Goal: Task Accomplishment & Management: Use online tool/utility

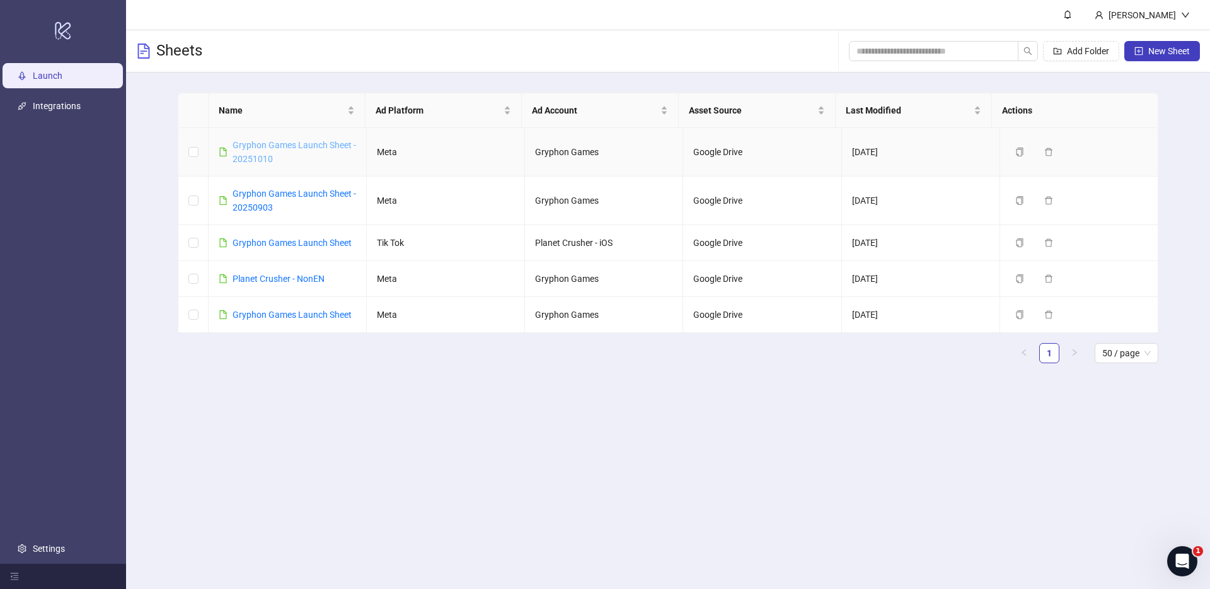
click at [267, 144] on link "Gryphon Games Launch Sheet - 20251010" at bounding box center [295, 152] width 124 height 24
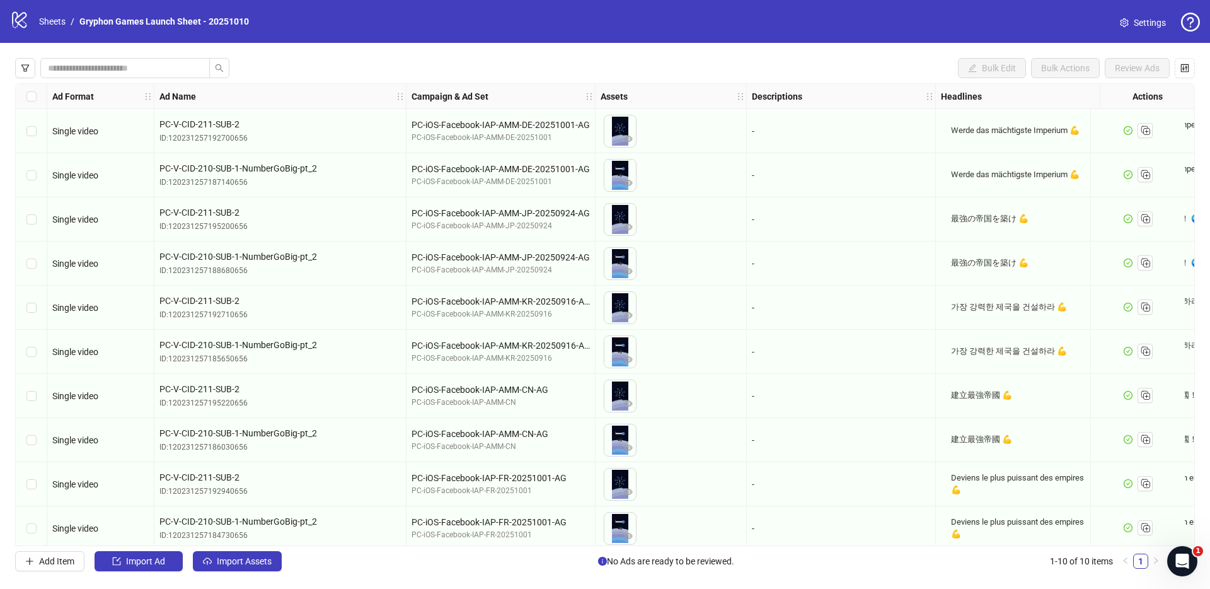
scroll to position [10, 0]
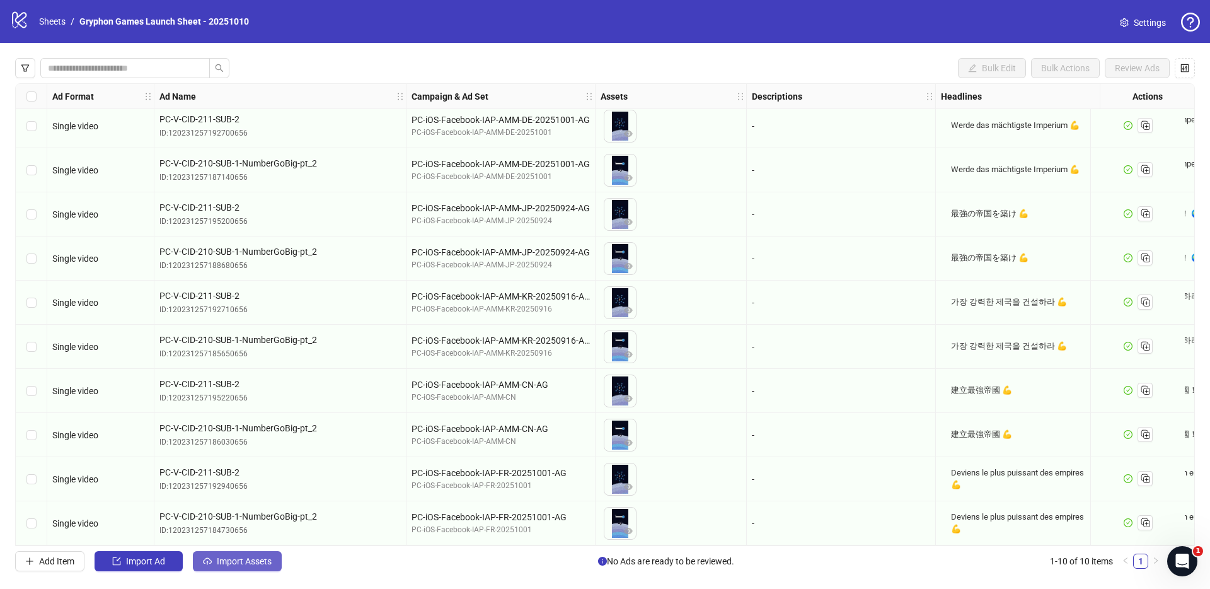
click at [233, 563] on span "Import Assets" at bounding box center [244, 561] width 55 height 10
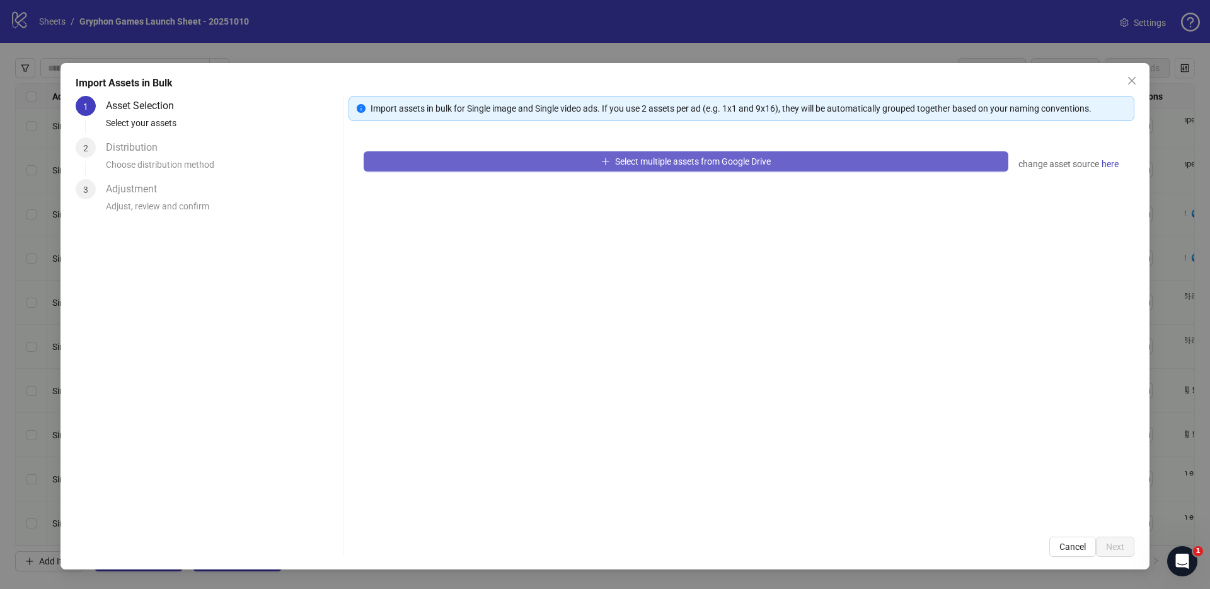
click at [726, 164] on span "Select multiple assets from Google Drive" at bounding box center [693, 161] width 156 height 10
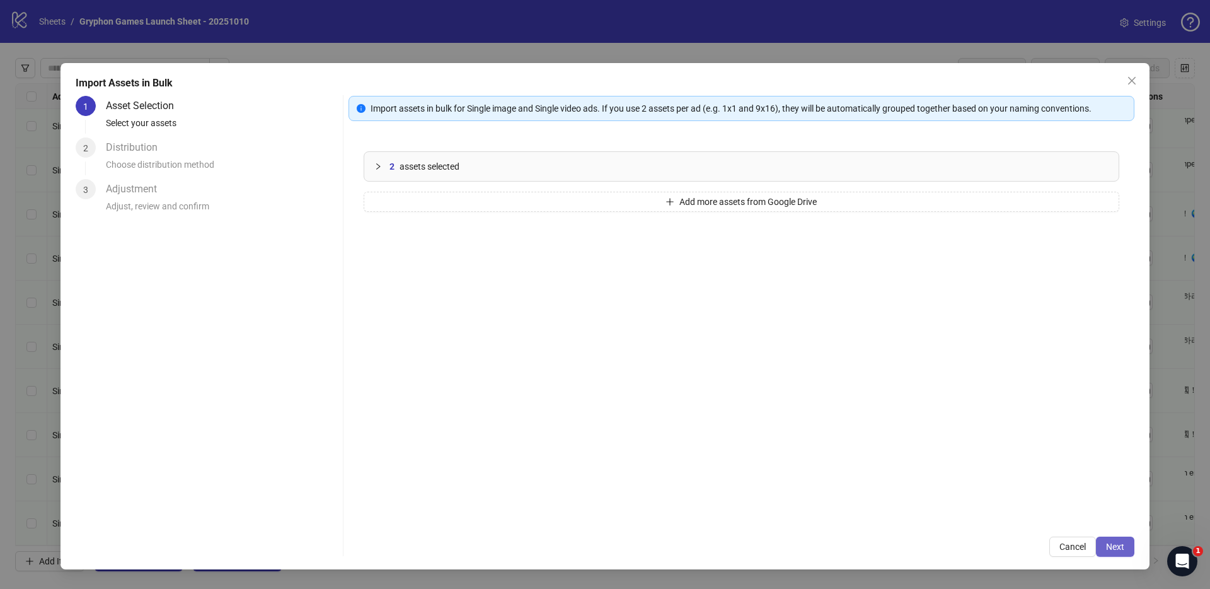
click at [1121, 550] on span "Next" at bounding box center [1115, 546] width 18 height 10
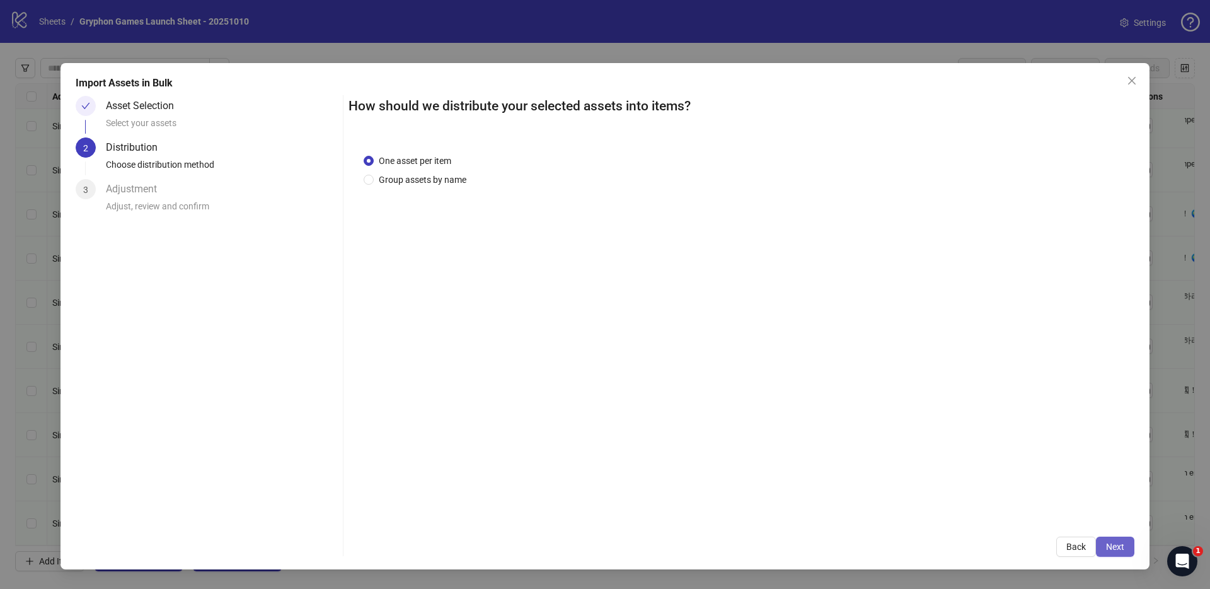
click at [1104, 547] on button "Next" at bounding box center [1115, 546] width 38 height 20
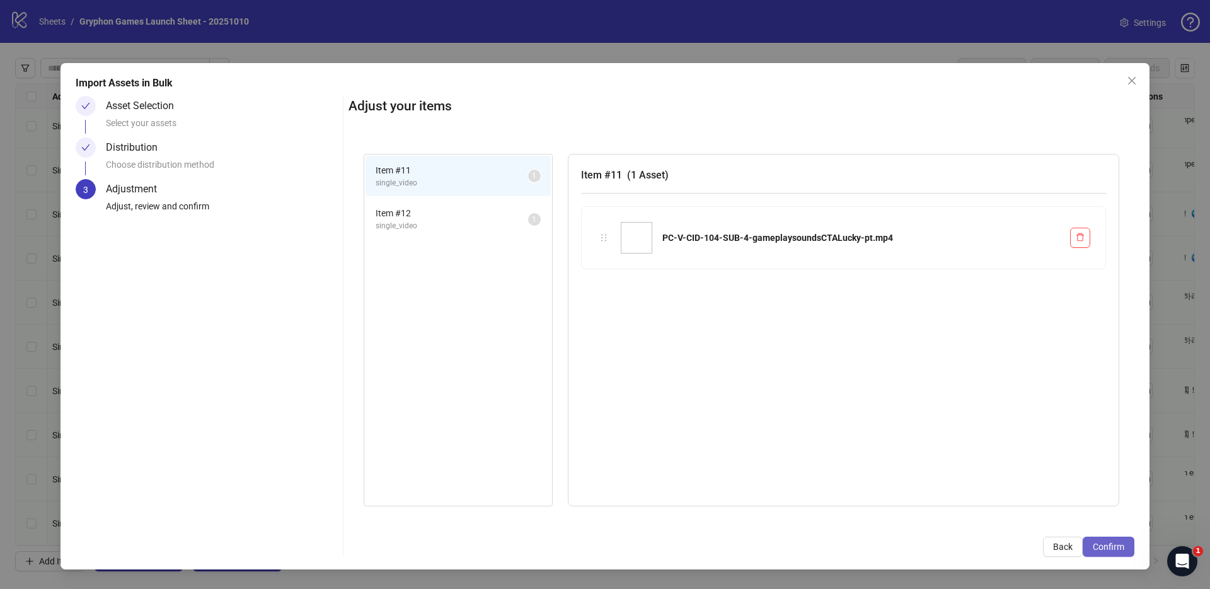
click at [1131, 546] on button "Confirm" at bounding box center [1109, 546] width 52 height 20
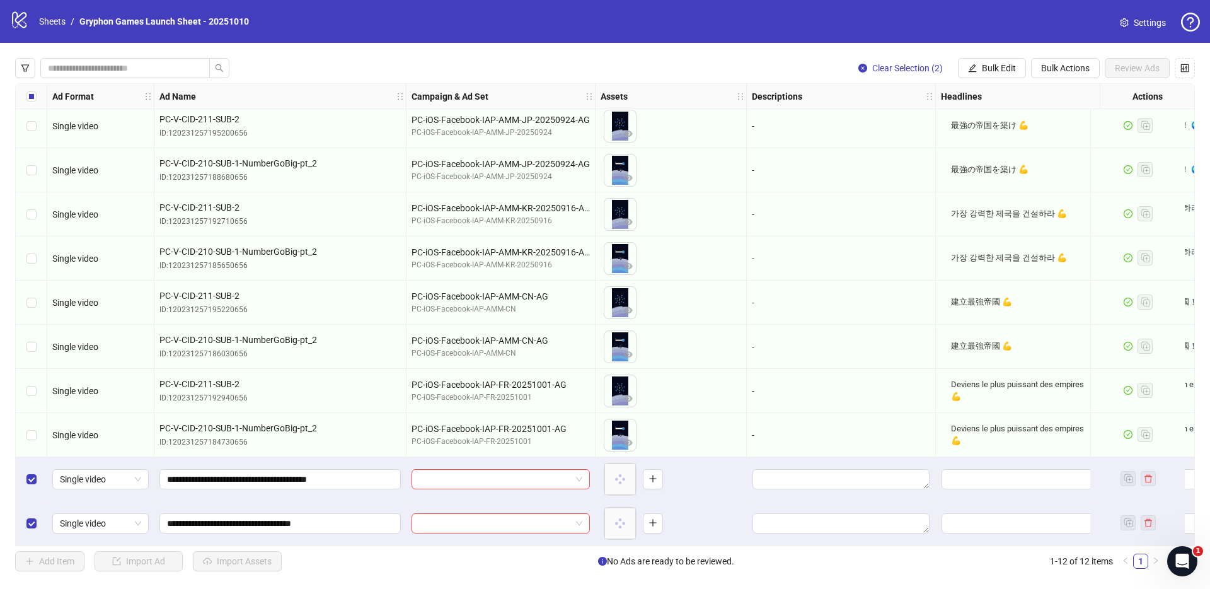
scroll to position [98, 0]
click at [1000, 64] on span "Bulk Edit" at bounding box center [999, 68] width 34 height 10
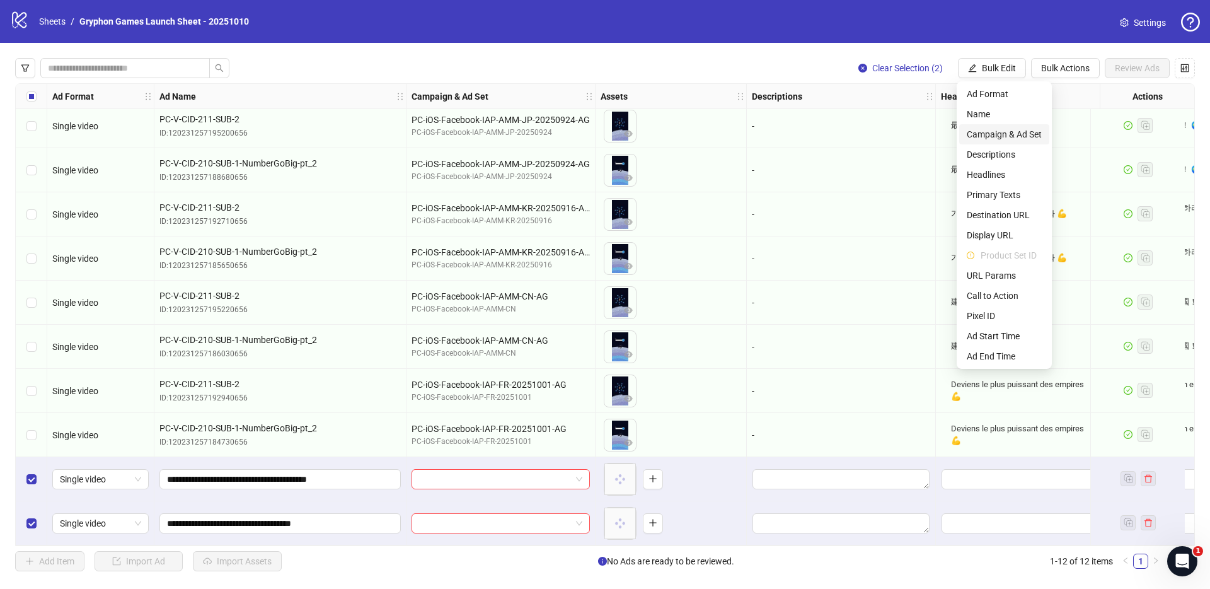
click at [993, 130] on span "Campaign & Ad Set" at bounding box center [1004, 134] width 75 height 14
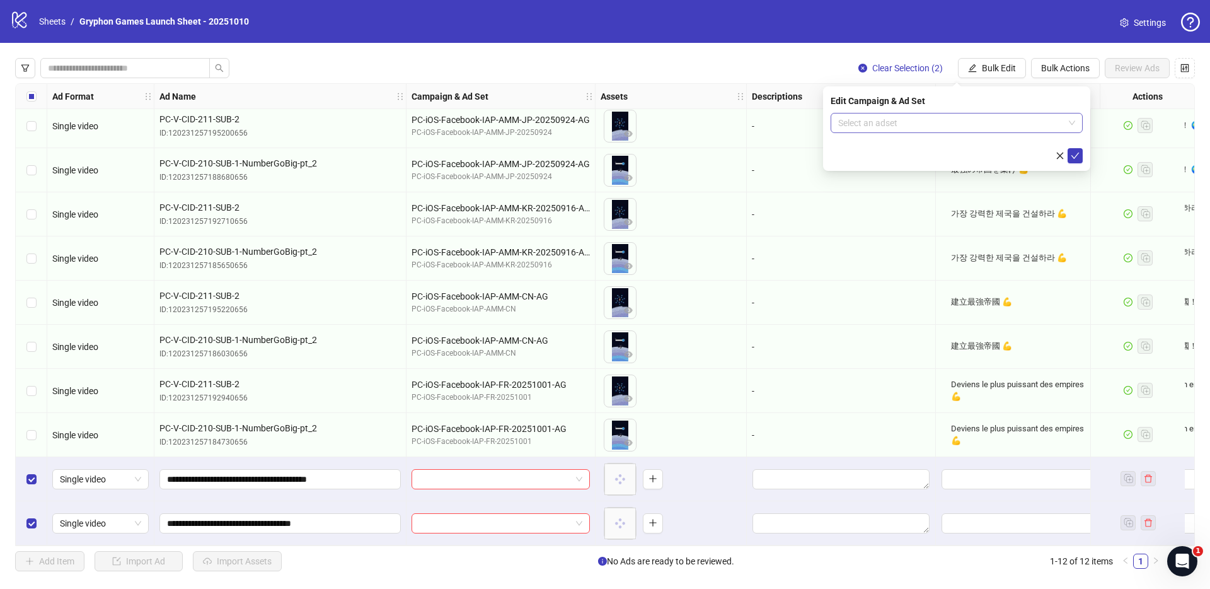
drag, startPoint x: 896, startPoint y: 125, endPoint x: 912, endPoint y: 127, distance: 15.8
click at [897, 125] on input "search" at bounding box center [951, 122] width 226 height 19
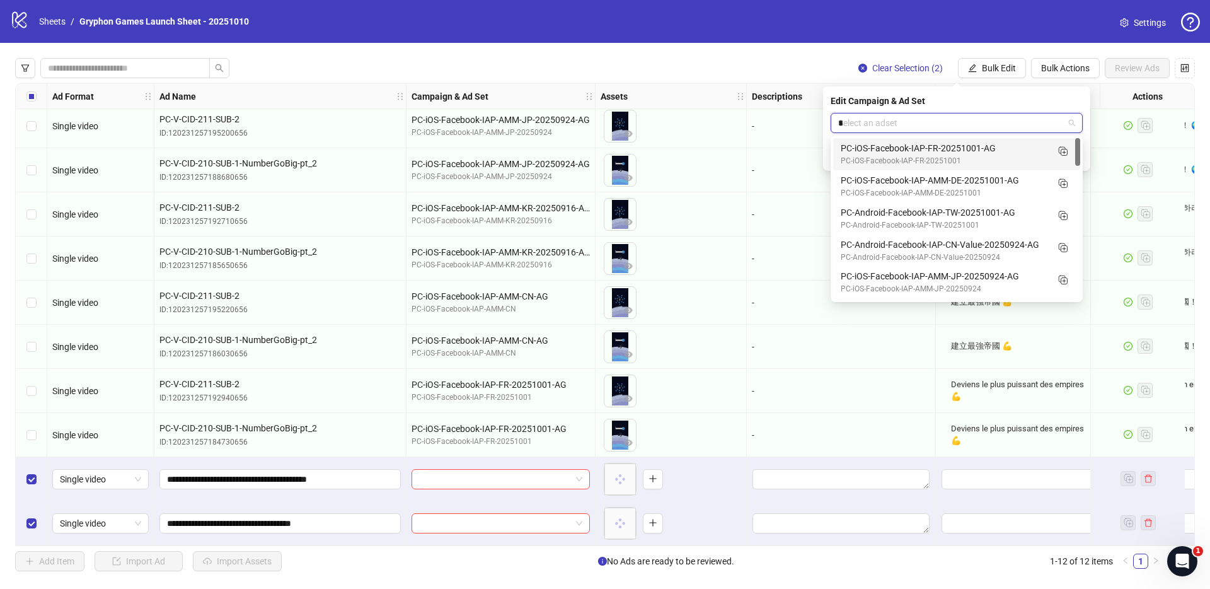
type input "**"
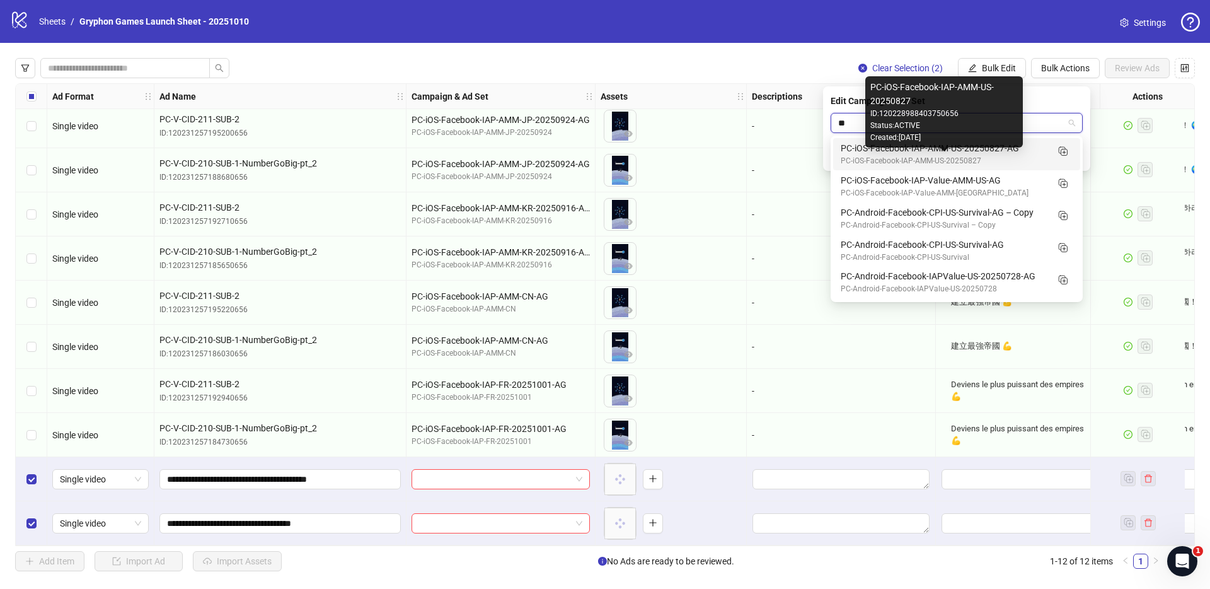
click at [945, 158] on div "PC-iOS-Facebook-IAP-AMM-US-20250827" at bounding box center [944, 161] width 207 height 12
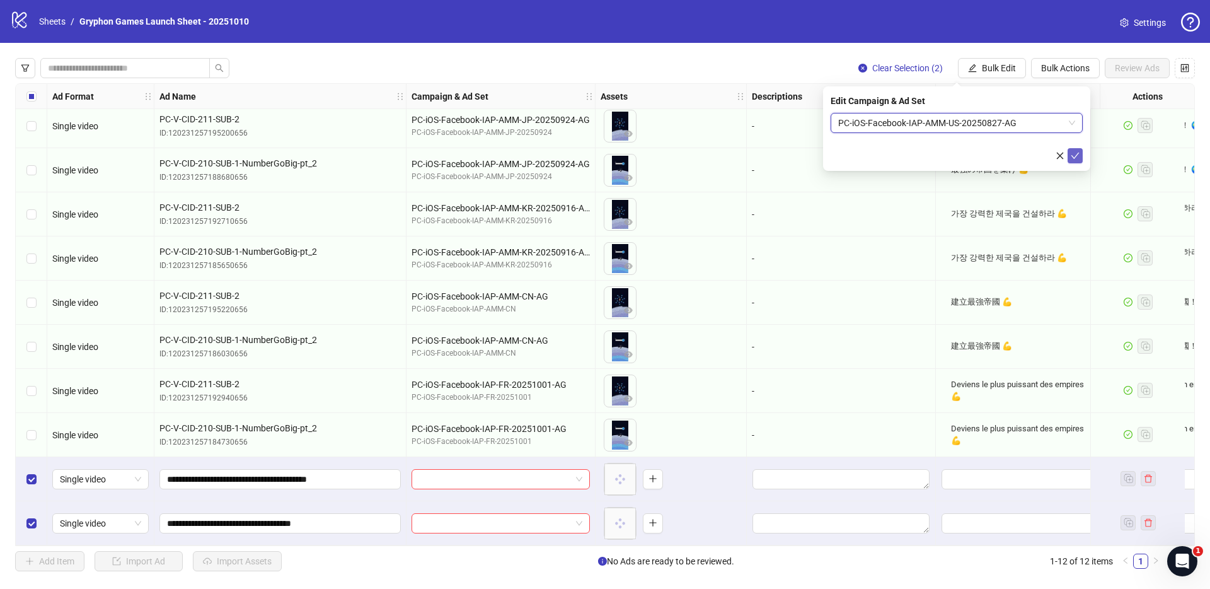
click at [1077, 158] on icon "check" at bounding box center [1075, 155] width 9 height 9
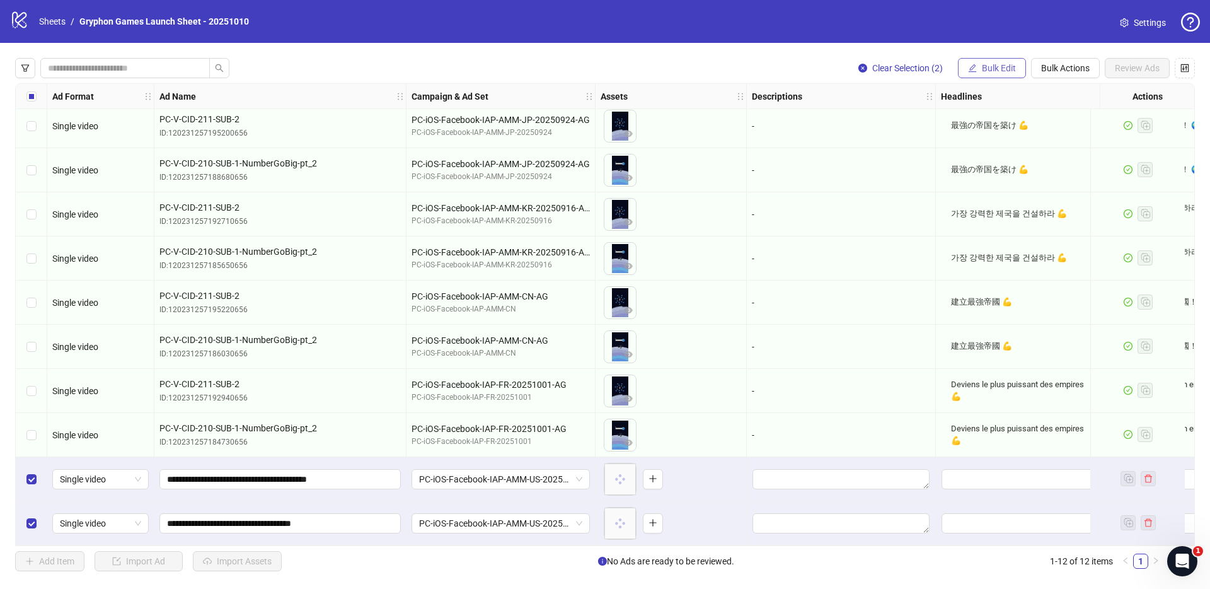
click at [986, 61] on button "Bulk Edit" at bounding box center [992, 68] width 68 height 20
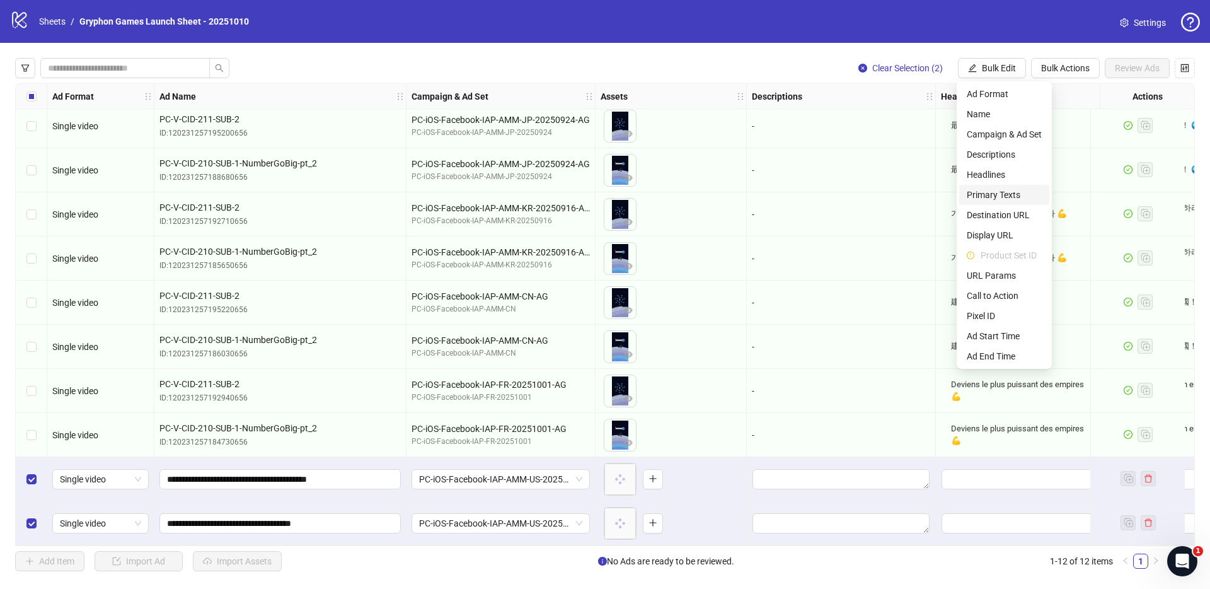
click at [1004, 200] on span "Primary Texts" at bounding box center [1004, 195] width 75 height 14
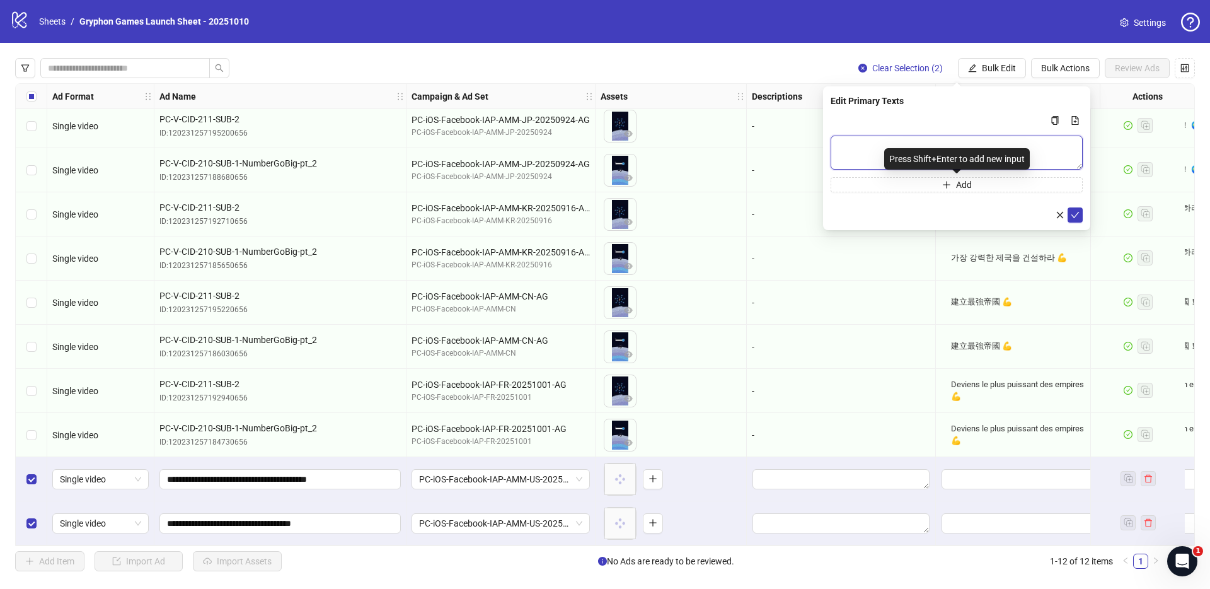
click at [926, 144] on textarea "Multi-text input container - paste or copy values" at bounding box center [957, 153] width 252 height 34
click at [1074, 116] on icon "file-add" at bounding box center [1075, 120] width 9 height 9
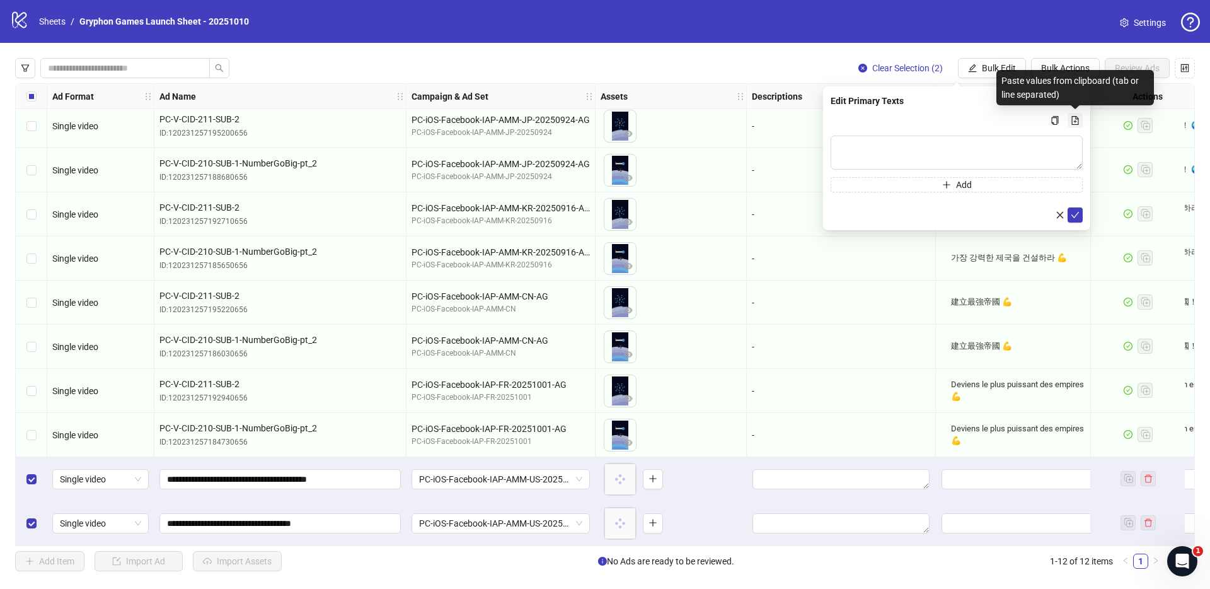
type textarea "**********"
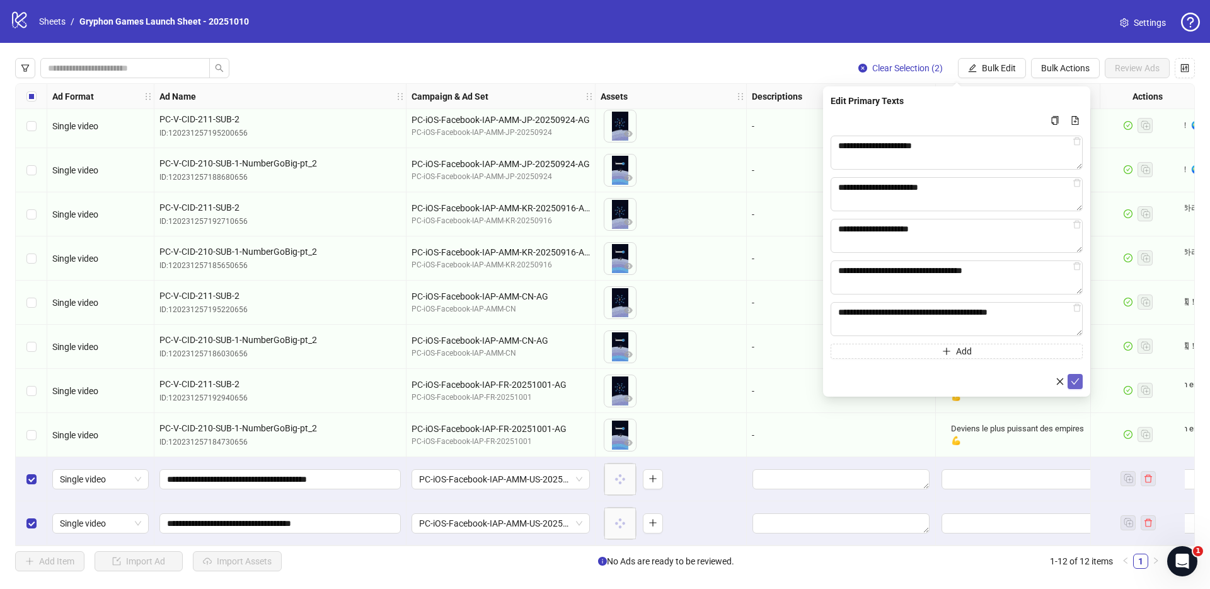
click at [1078, 384] on icon "check" at bounding box center [1075, 381] width 9 height 9
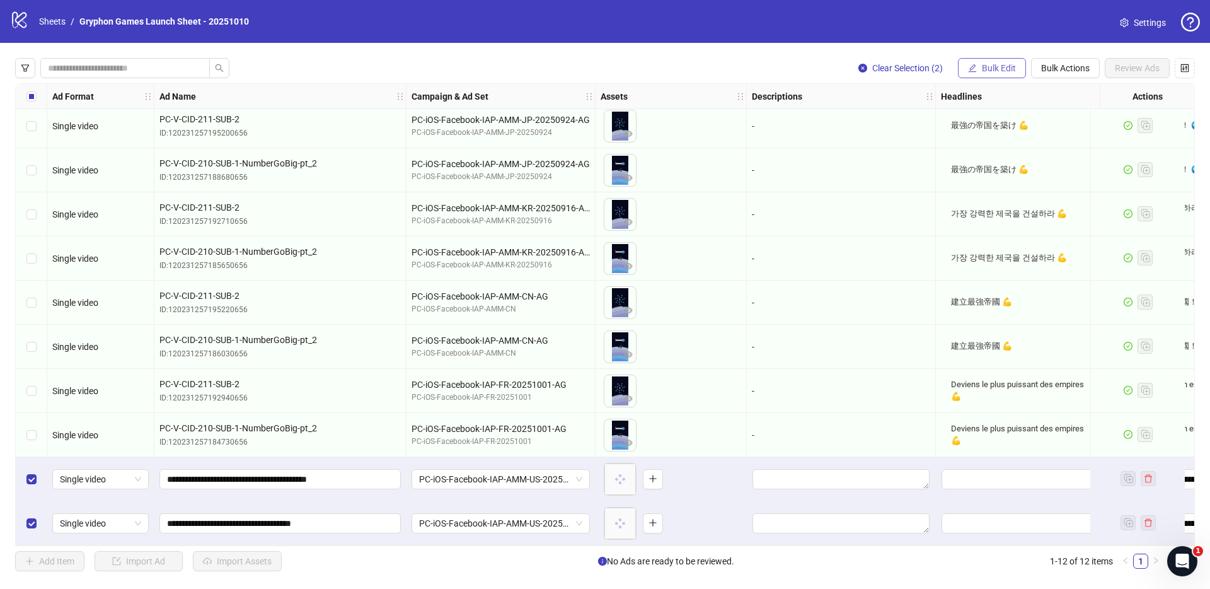
click at [1002, 66] on span "Bulk Edit" at bounding box center [999, 68] width 34 height 10
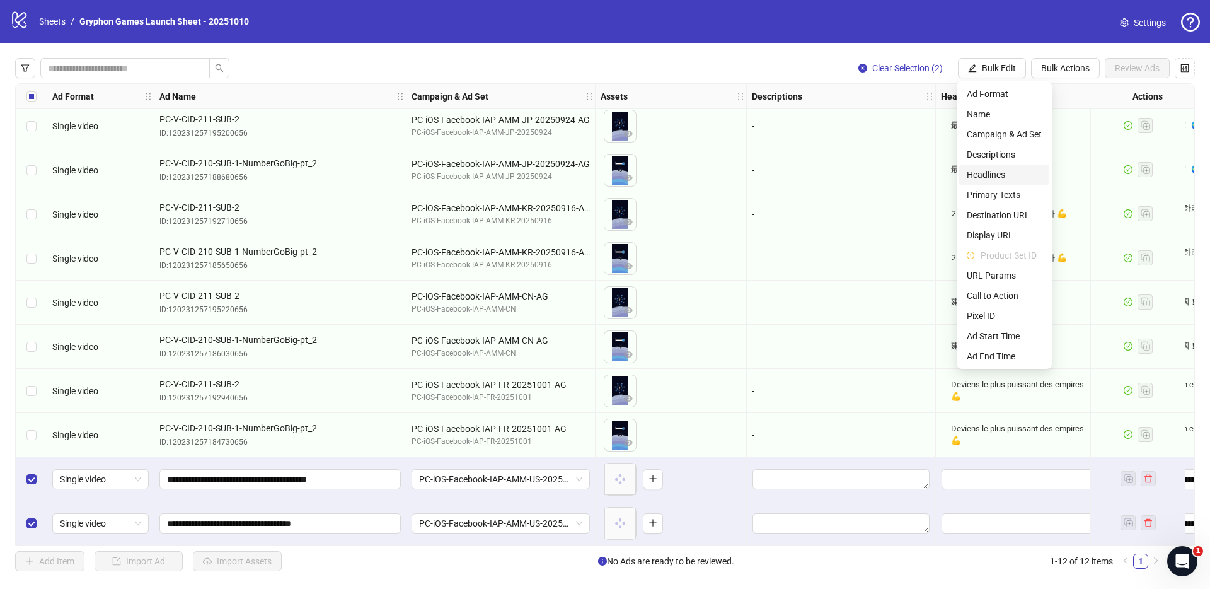
click at [997, 170] on span "Headlines" at bounding box center [1004, 175] width 75 height 14
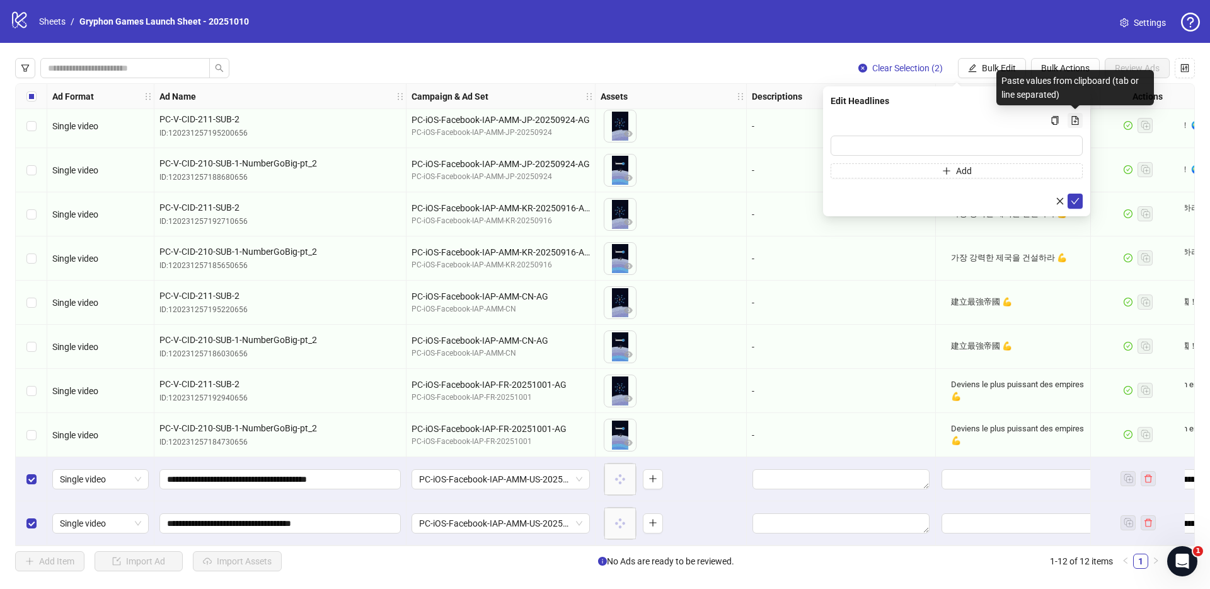
click at [1078, 118] on icon "file-add" at bounding box center [1075, 120] width 7 height 9
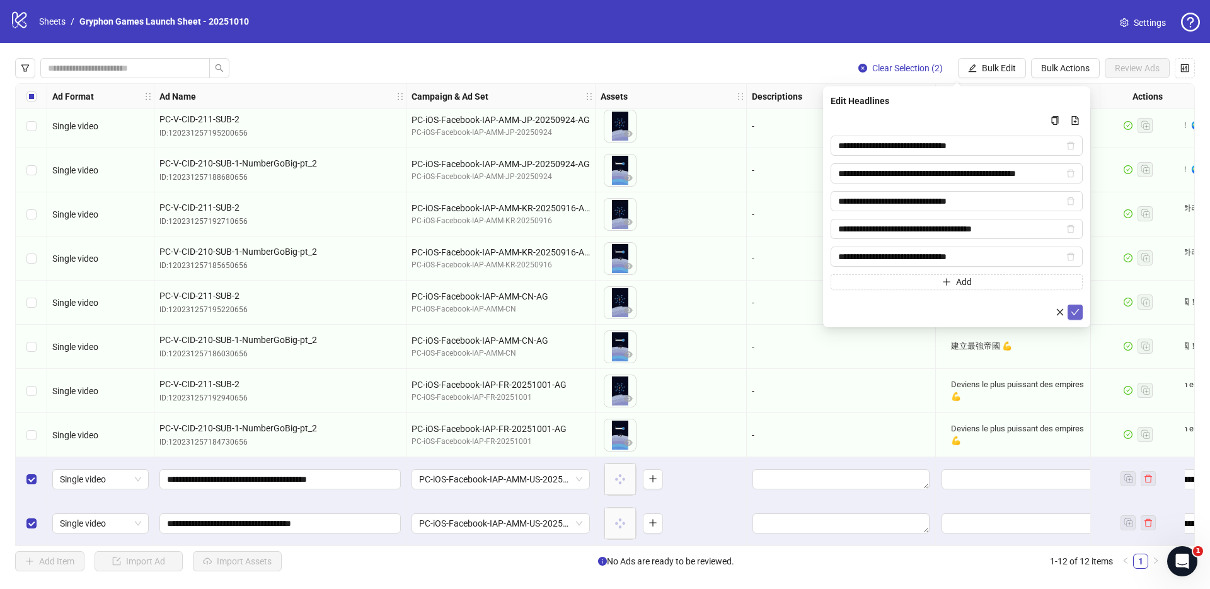
click at [1077, 315] on icon "check" at bounding box center [1075, 312] width 9 height 9
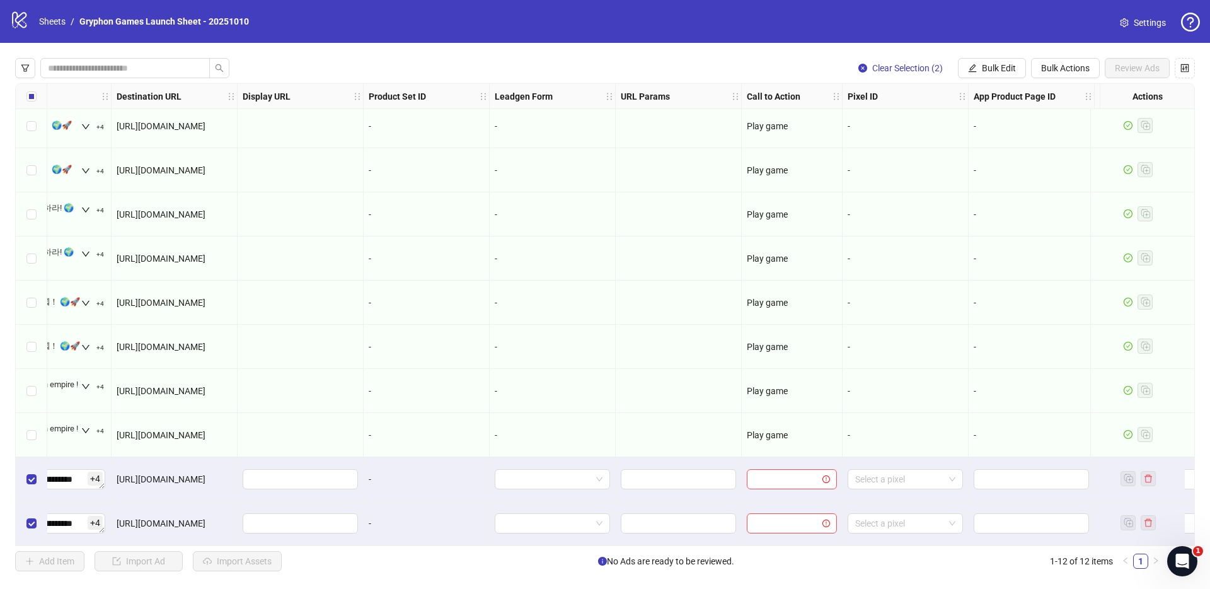
scroll to position [98, 1152]
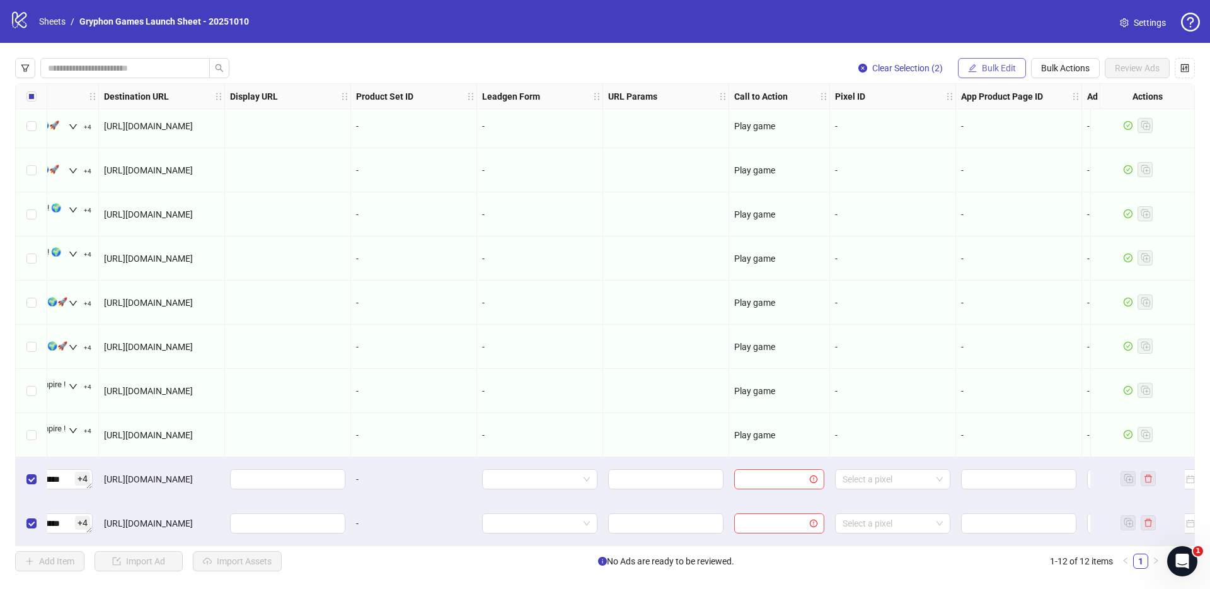
click at [1012, 67] on span "Bulk Edit" at bounding box center [999, 68] width 34 height 10
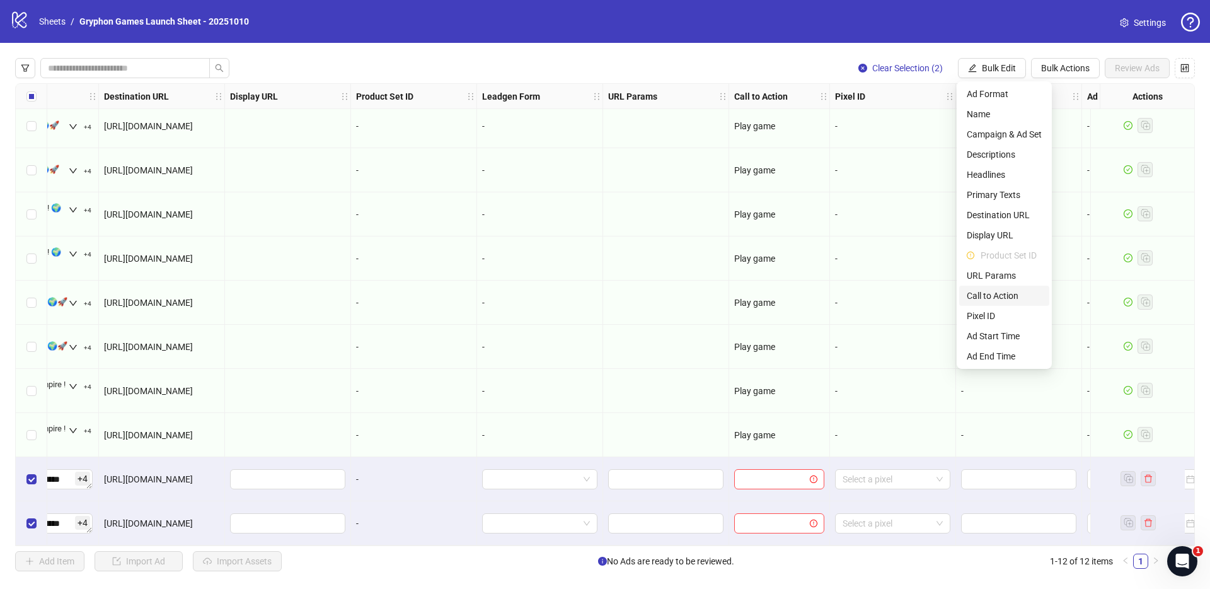
click at [1017, 299] on span "Call to Action" at bounding box center [1004, 296] width 75 height 14
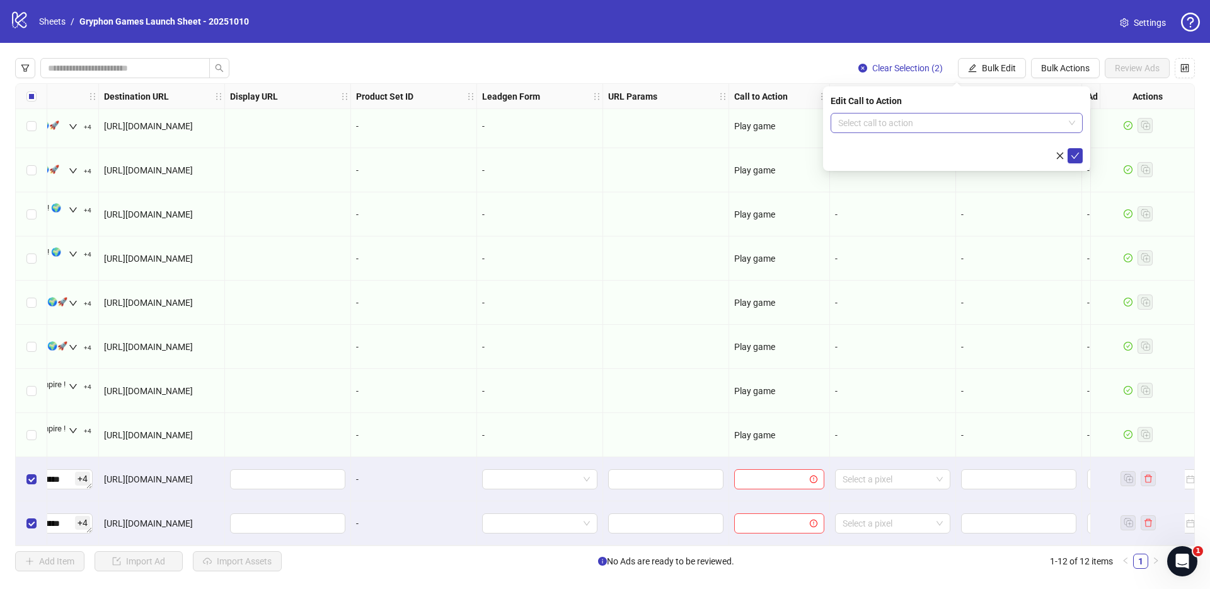
click at [969, 122] on input "search" at bounding box center [951, 122] width 226 height 19
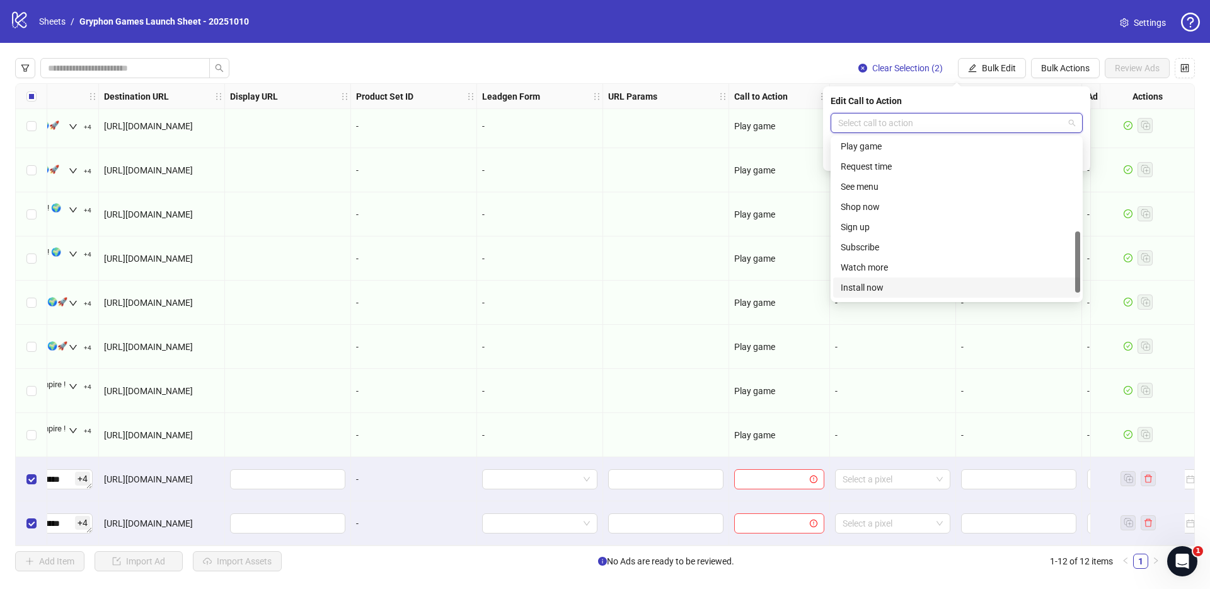
scroll to position [212, 0]
click at [891, 178] on div "Play game" at bounding box center [957, 178] width 232 height 14
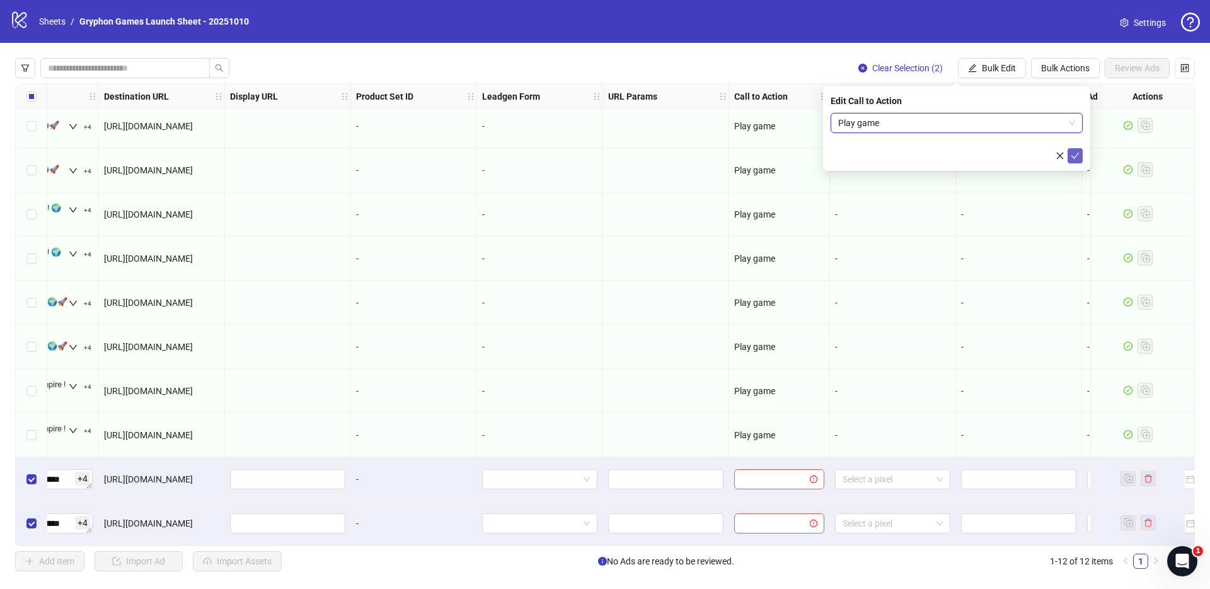
click at [1081, 153] on button "submit" at bounding box center [1075, 155] width 15 height 15
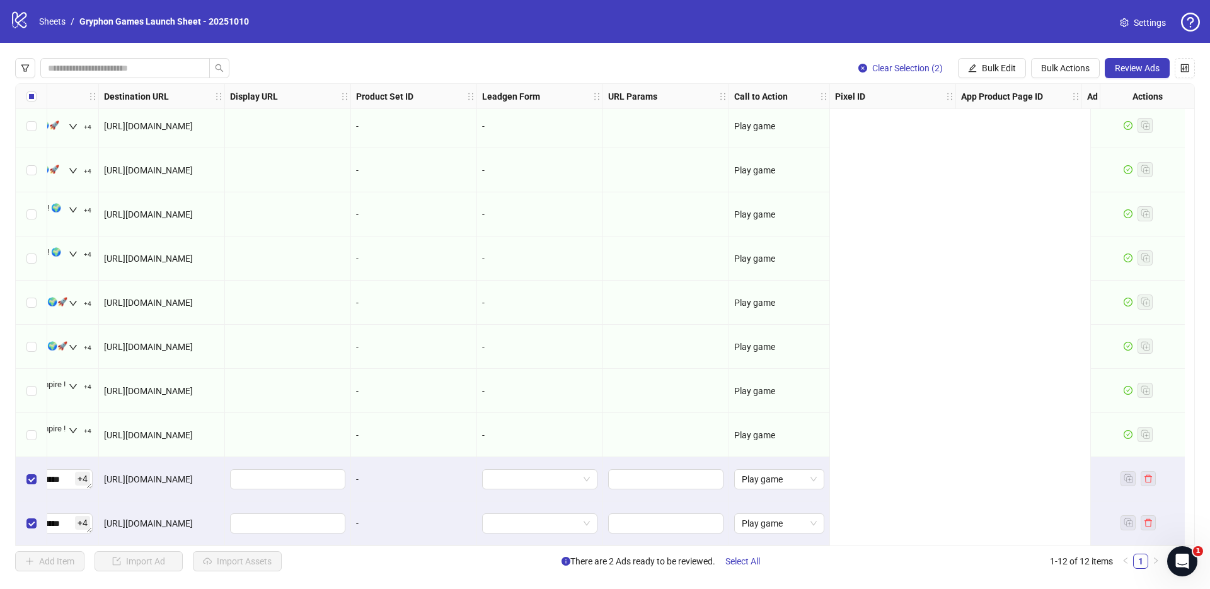
scroll to position [98, 0]
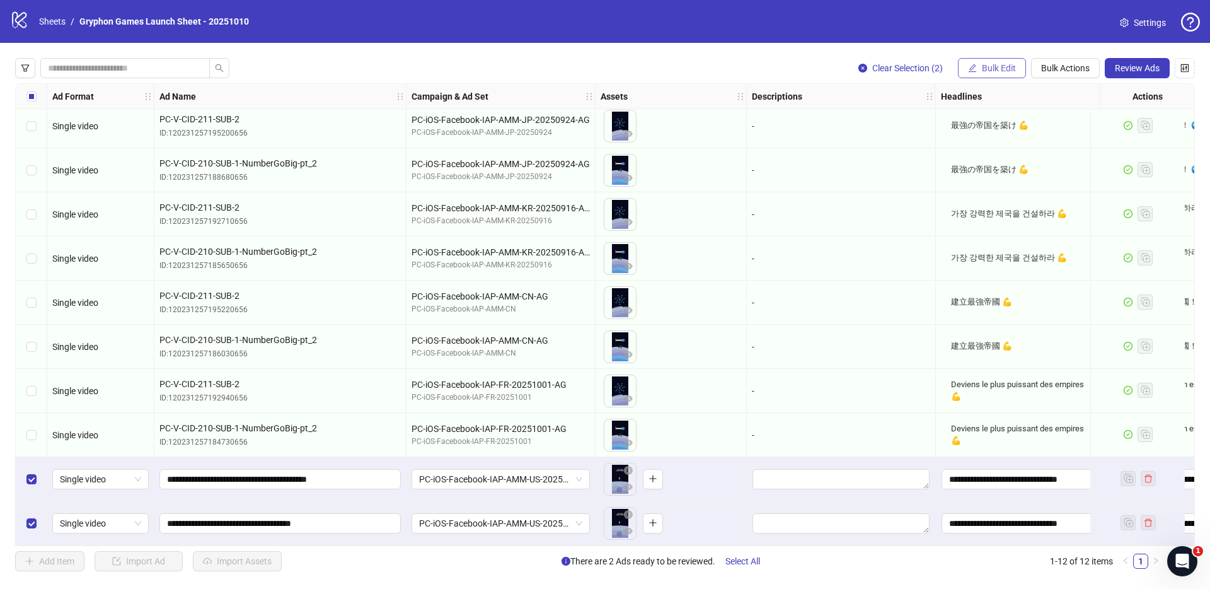
click at [992, 74] on button "Bulk Edit" at bounding box center [992, 68] width 68 height 20
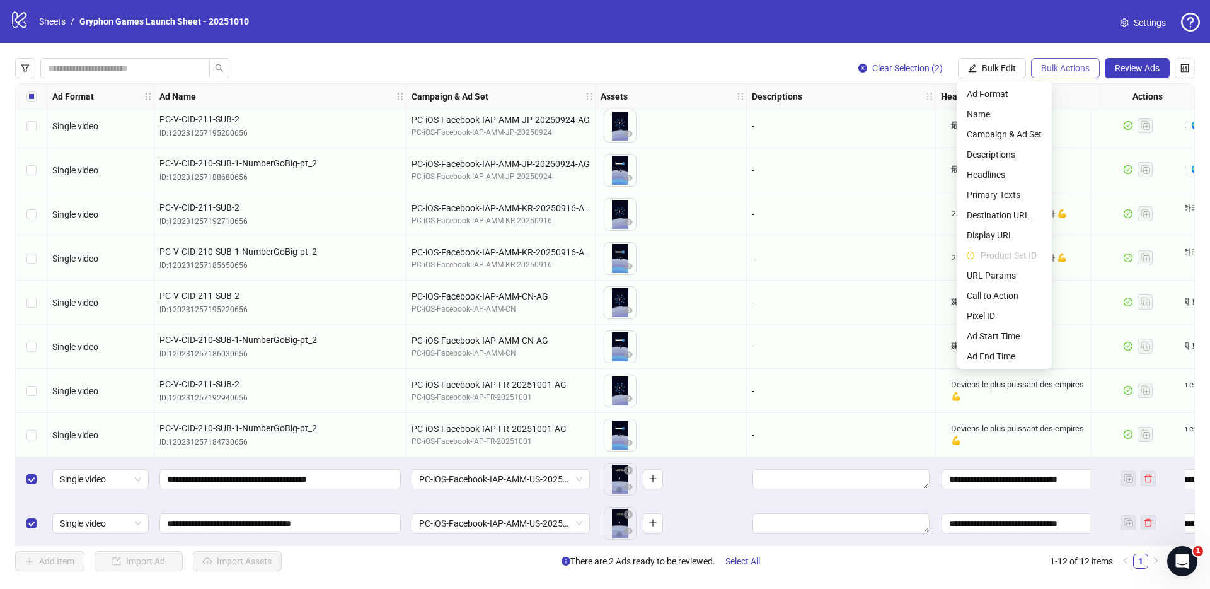
click at [1068, 69] on span "Bulk Actions" at bounding box center [1065, 68] width 49 height 10
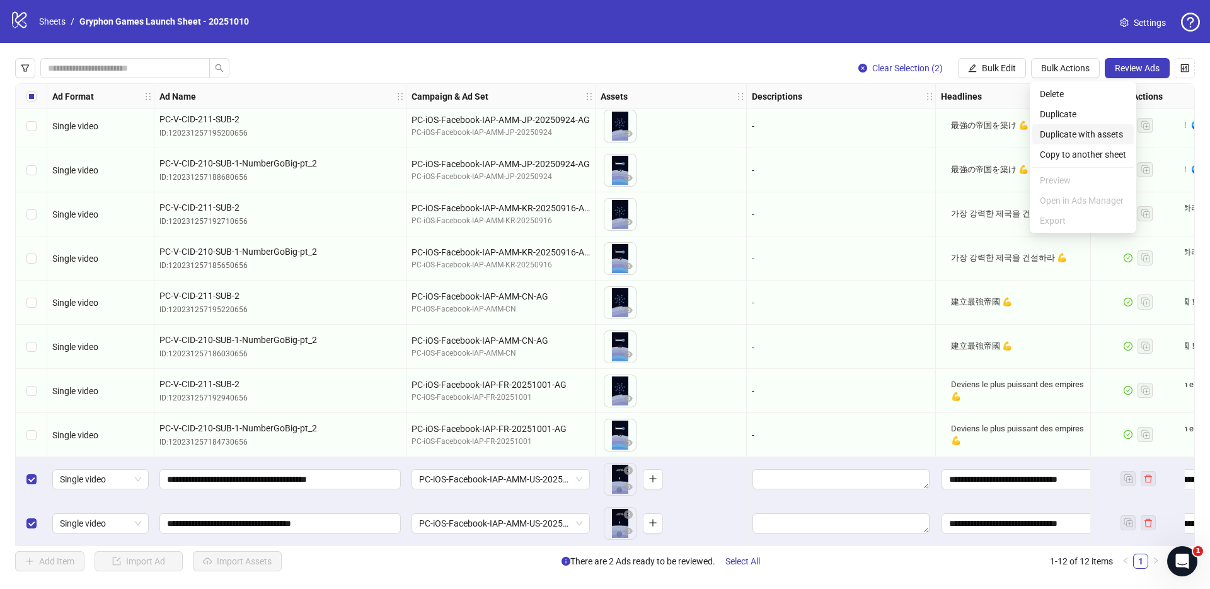
click at [1090, 133] on span "Duplicate with assets" at bounding box center [1083, 134] width 86 height 14
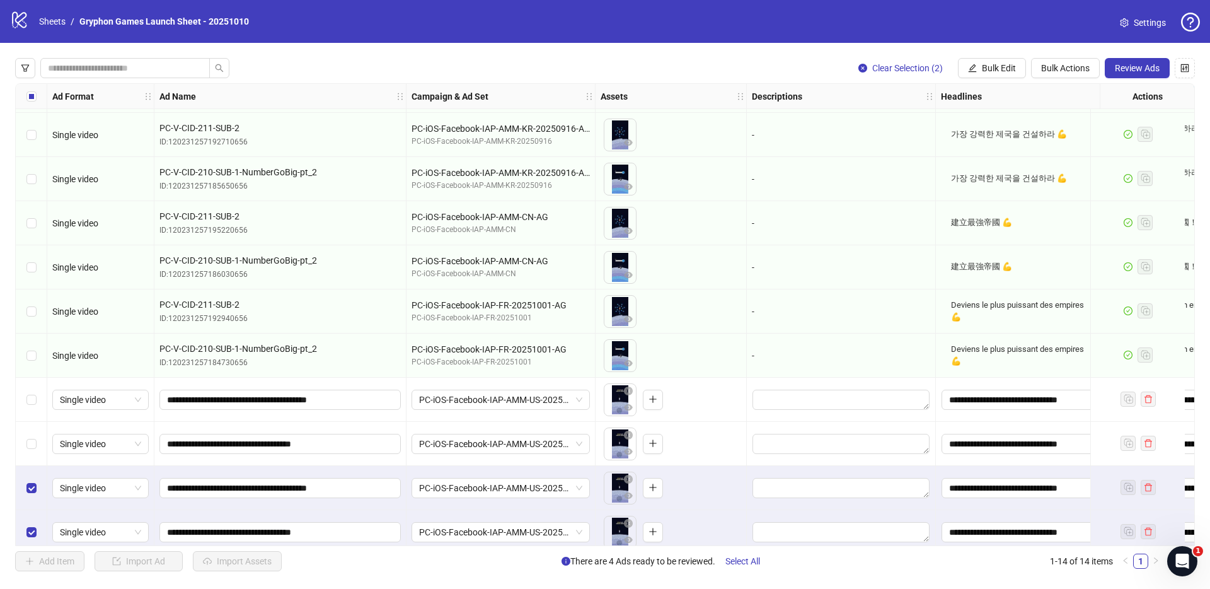
scroll to position [187, 0]
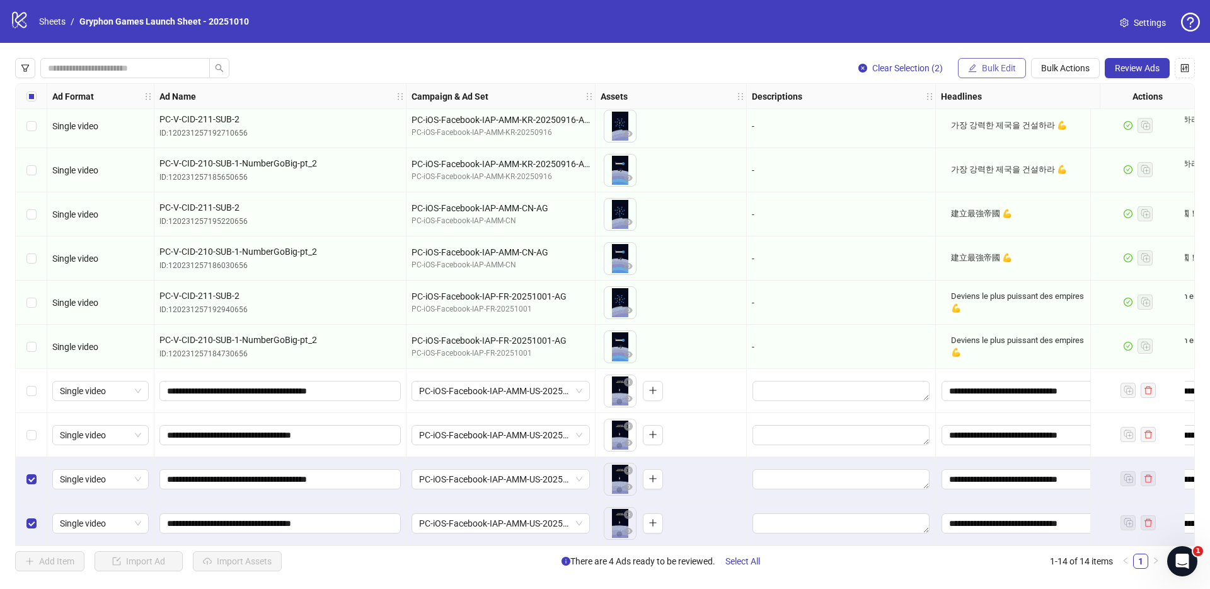
click at [984, 61] on button "Bulk Edit" at bounding box center [992, 68] width 68 height 20
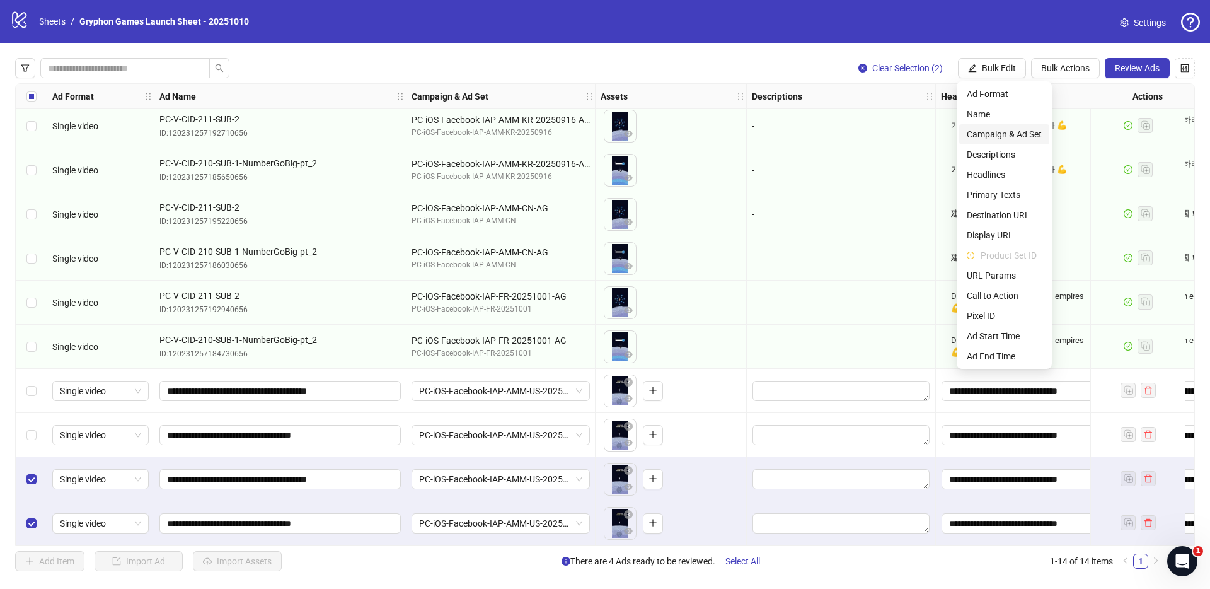
click at [1021, 127] on span "Campaign & Ad Set" at bounding box center [1004, 134] width 75 height 14
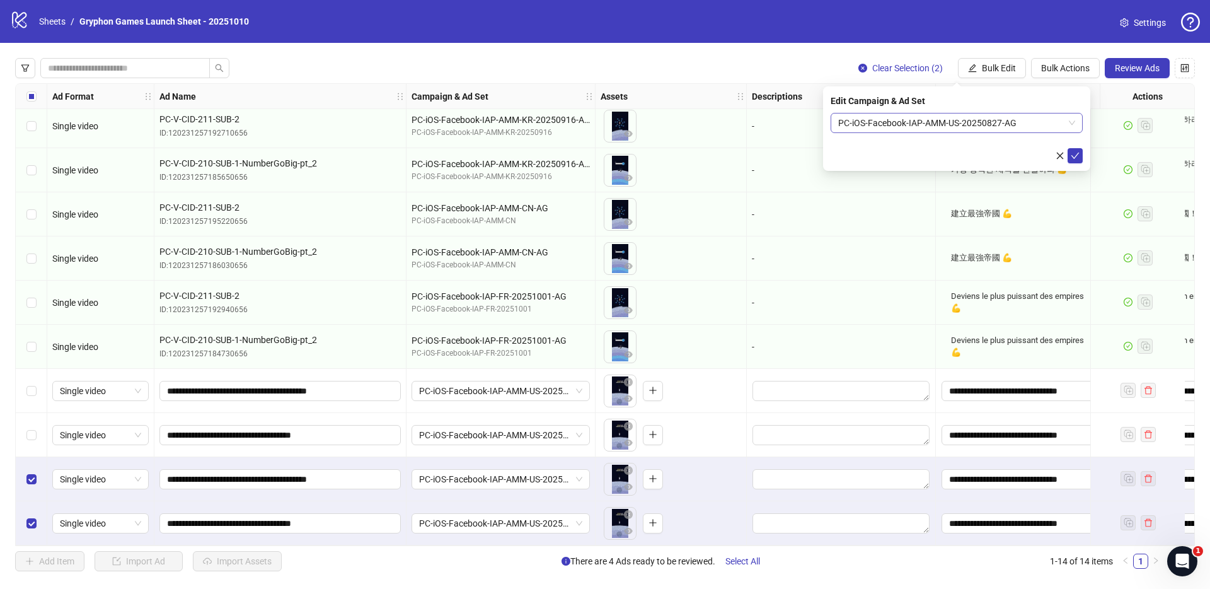
click at [915, 120] on span "PC-iOS-Facebook-IAP-AMM-US-20250827-AG" at bounding box center [956, 122] width 237 height 19
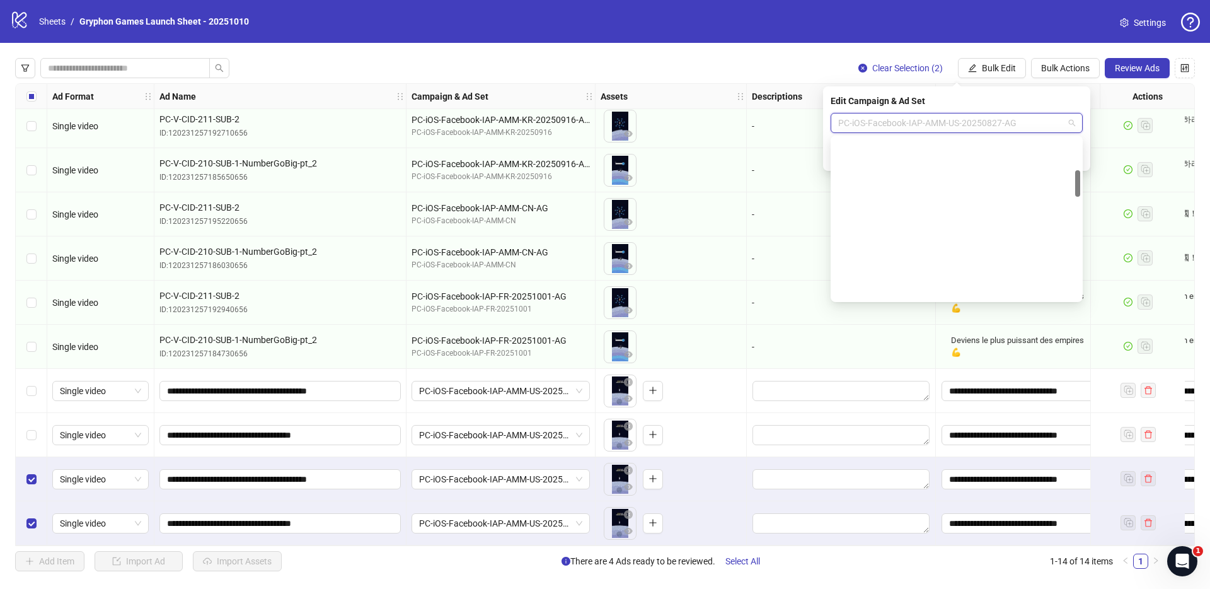
scroll to position [192, 0]
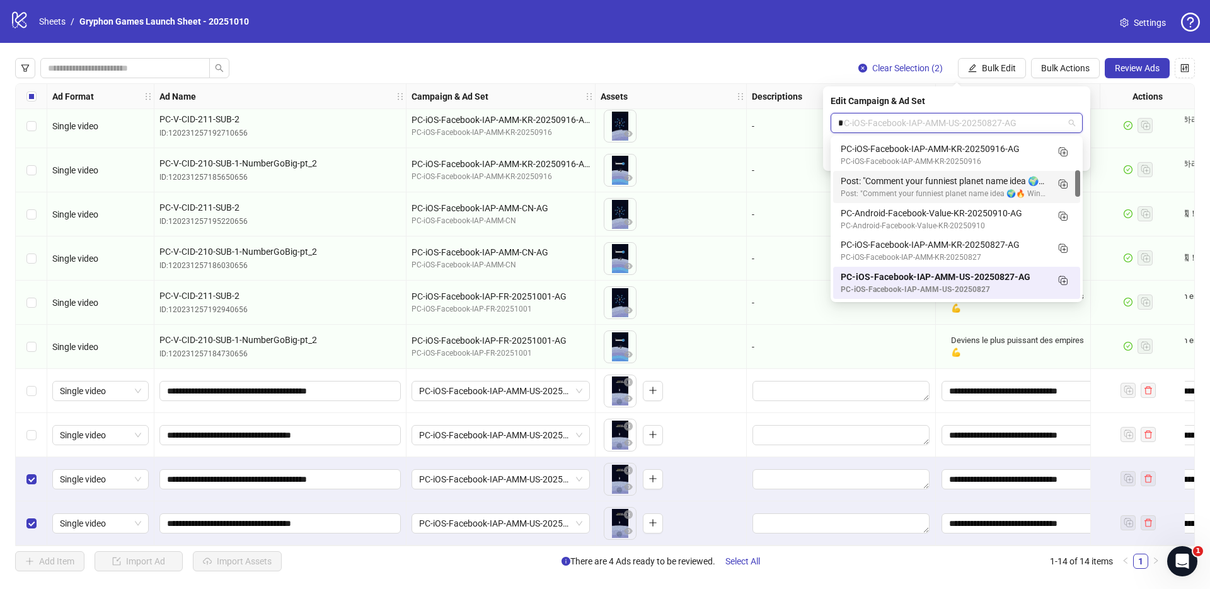
type input "**"
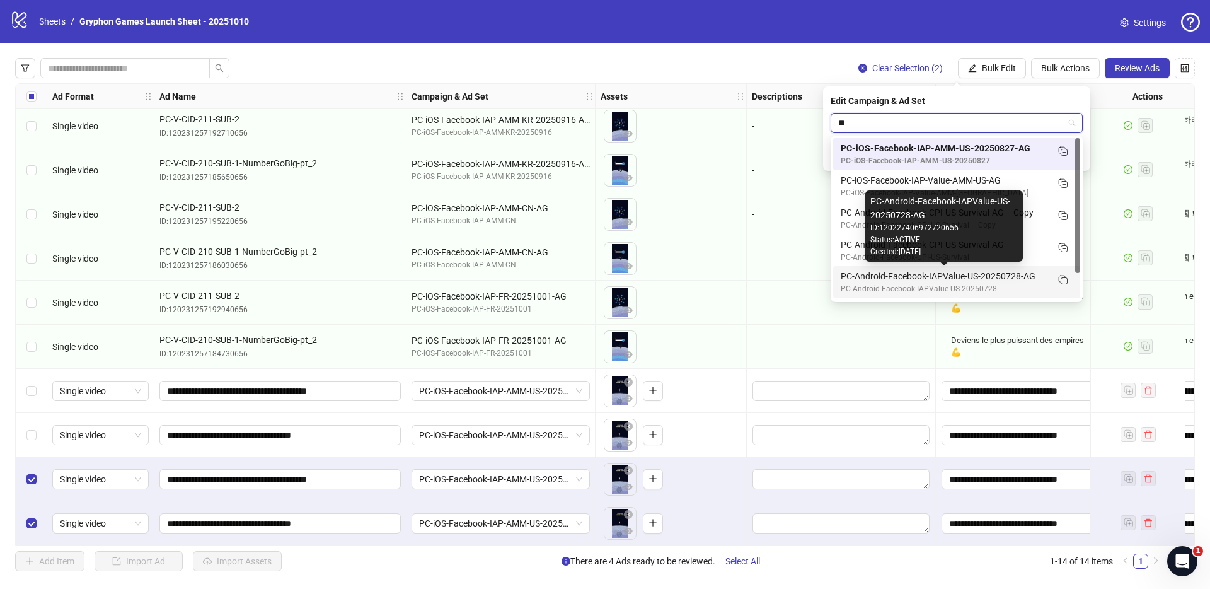
click at [972, 279] on div "PC-Android-Facebook-IAPValue-US-20250728-AG" at bounding box center [944, 276] width 207 height 14
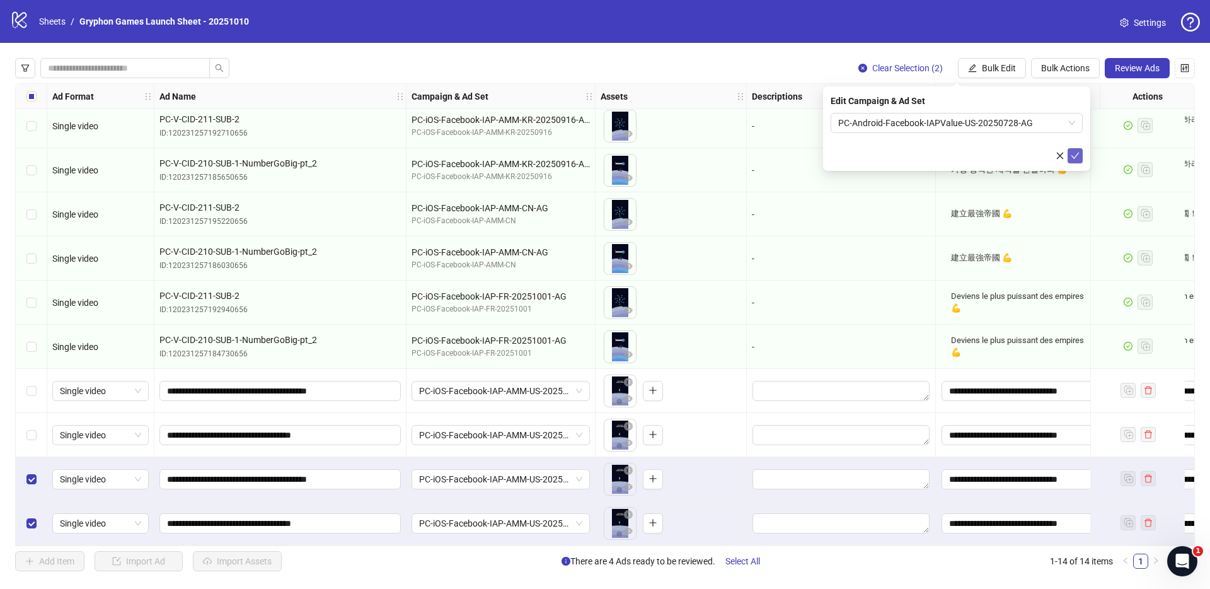
click at [1079, 158] on icon "check" at bounding box center [1075, 155] width 9 height 9
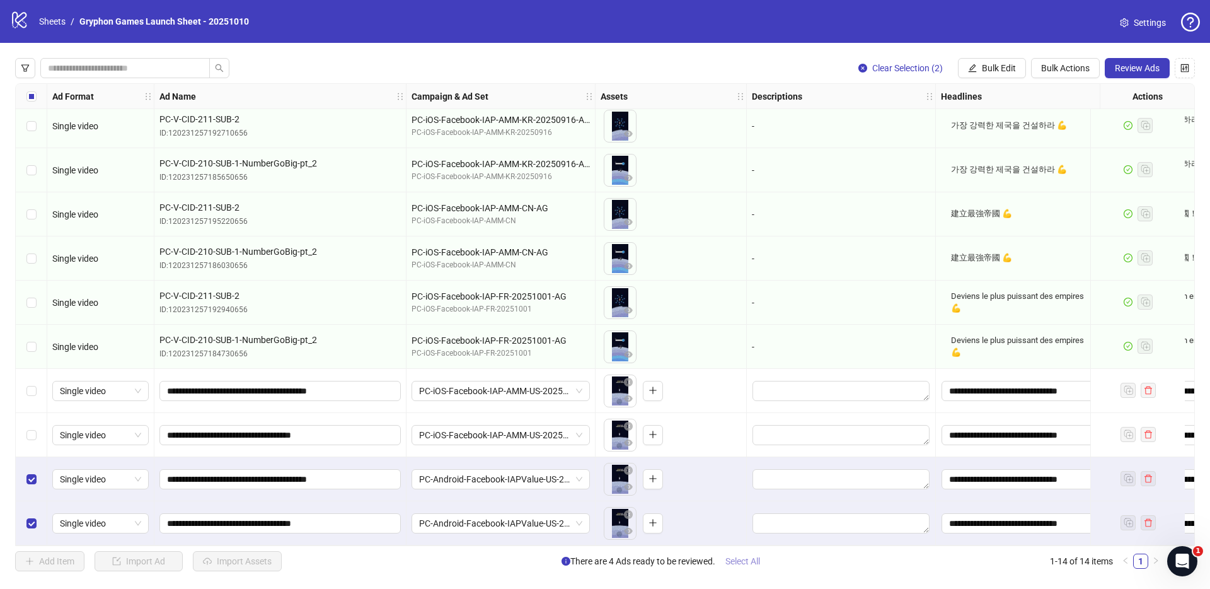
click at [753, 562] on span "Select All" at bounding box center [743, 561] width 35 height 10
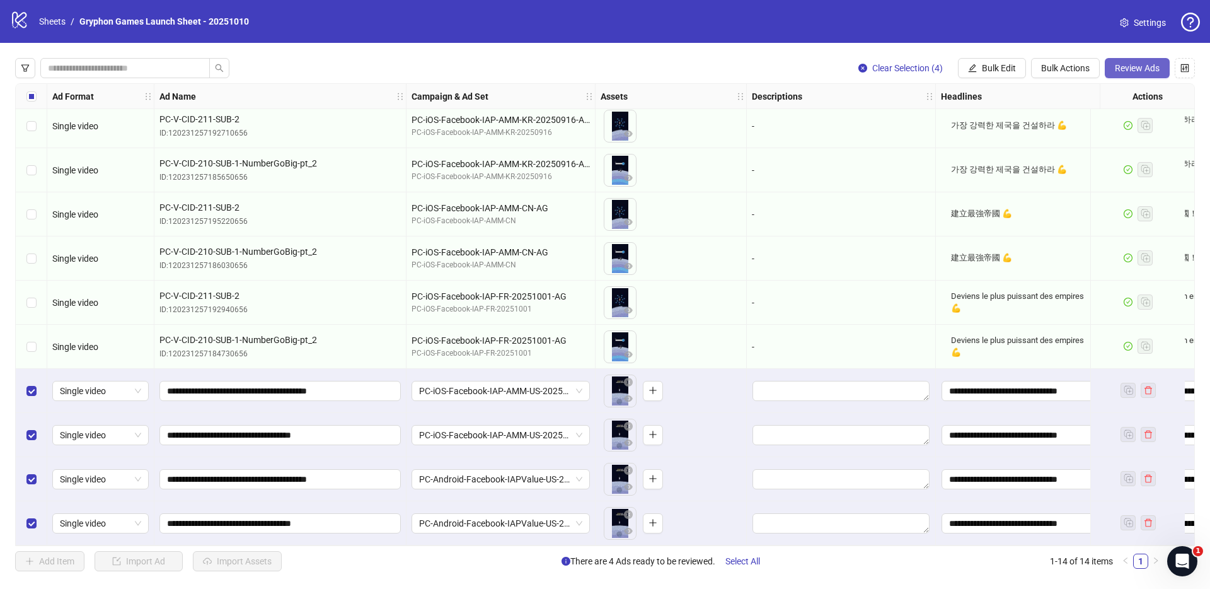
click at [1134, 67] on span "Review Ads" at bounding box center [1137, 68] width 45 height 10
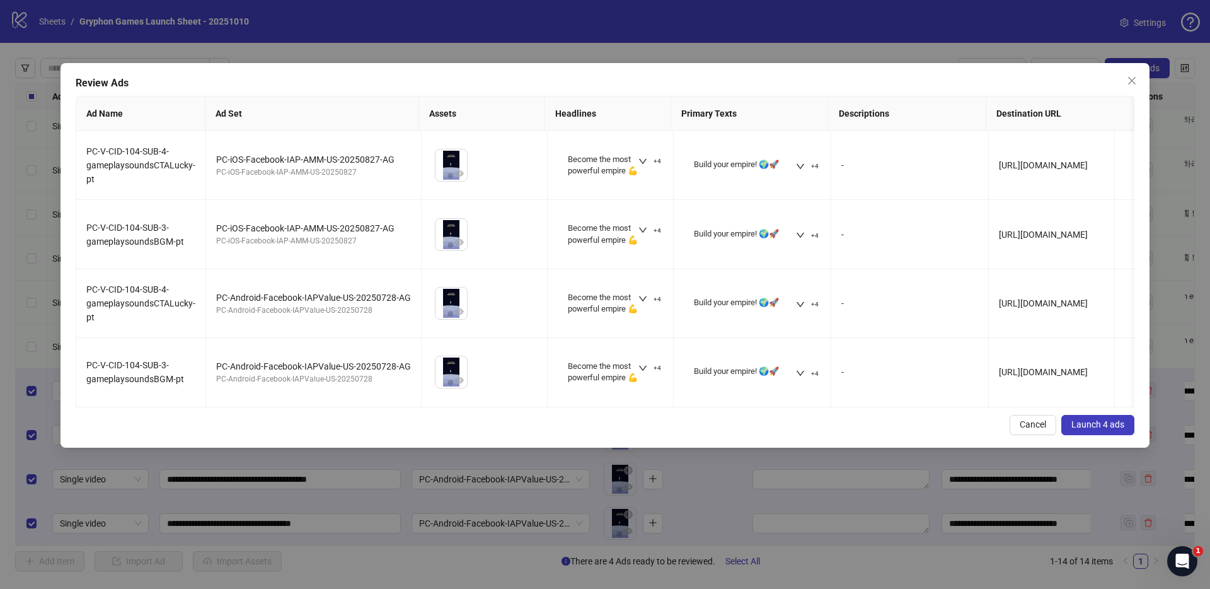
click at [1109, 448] on div "Review Ads Ad Name Ad Set Assets Headlines Primary Texts Descriptions Destinati…" at bounding box center [605, 255] width 1089 height 385
click at [1111, 429] on span "Launch 4 ads" at bounding box center [1098, 424] width 53 height 10
